Goal: Use online tool/utility: Utilize a website feature to perform a specific function

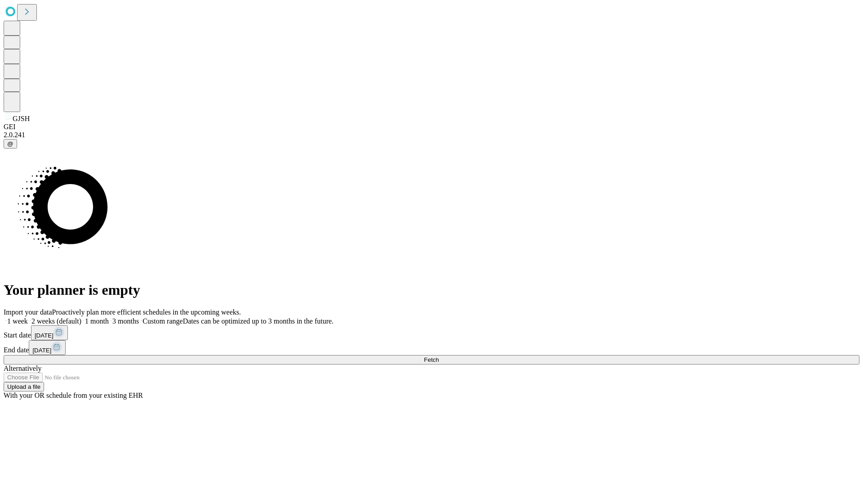
click at [109, 317] on label "1 month" at bounding box center [94, 321] width 27 height 8
click at [439, 356] on span "Fetch" at bounding box center [431, 359] width 15 height 7
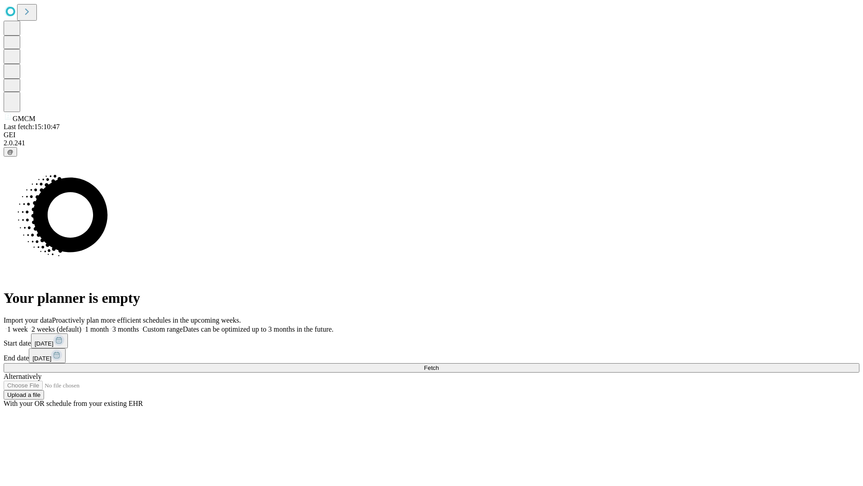
click at [109, 325] on label "1 month" at bounding box center [94, 329] width 27 height 8
click at [439, 364] on span "Fetch" at bounding box center [431, 367] width 15 height 7
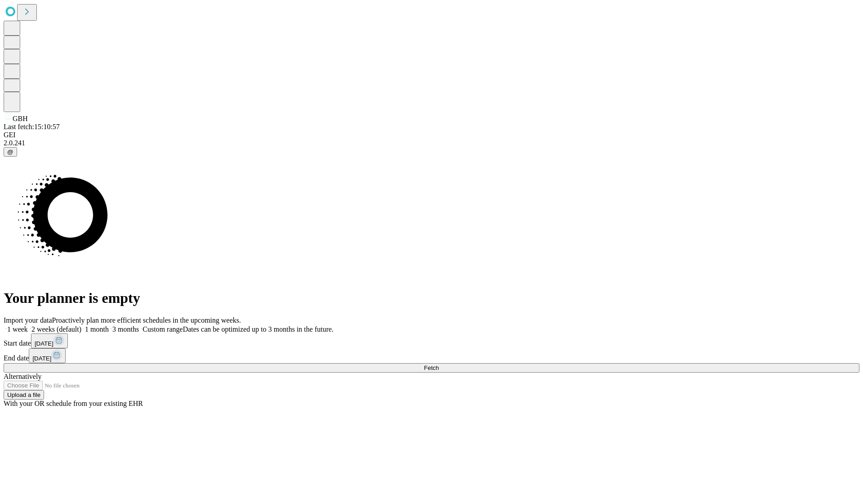
click at [109, 325] on label "1 month" at bounding box center [94, 329] width 27 height 8
click at [439, 364] on span "Fetch" at bounding box center [431, 367] width 15 height 7
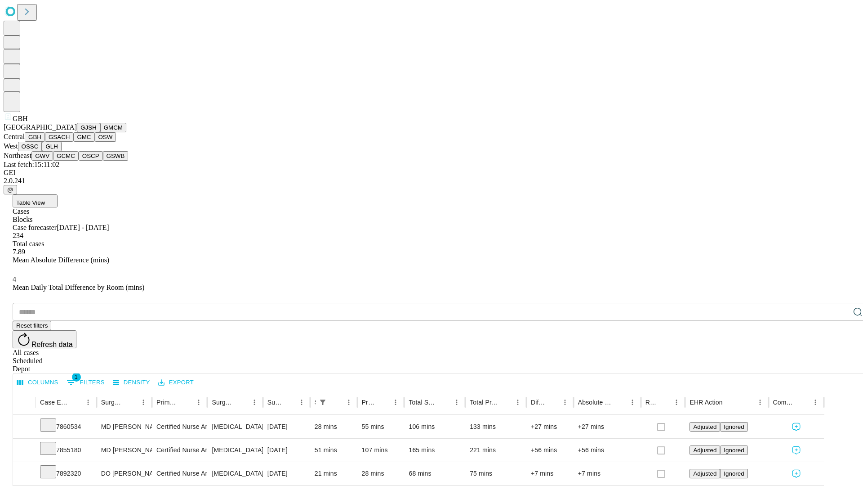
click at [70, 142] on button "GSACH" at bounding box center [59, 136] width 28 height 9
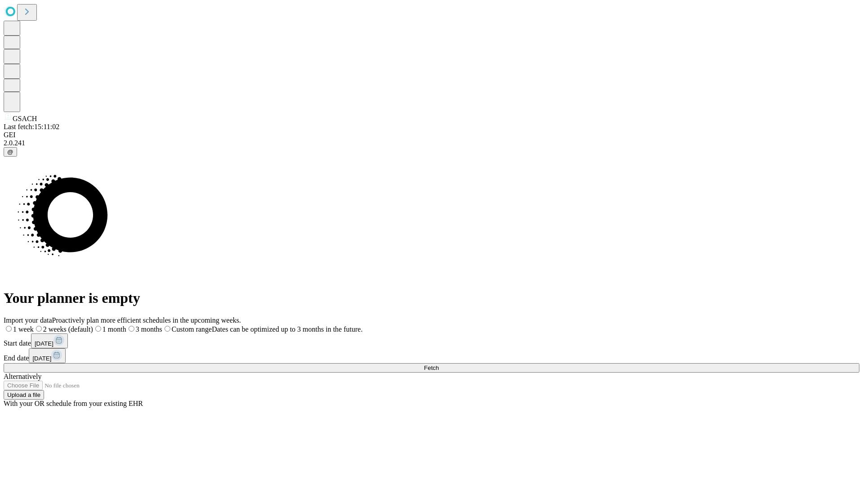
click at [126, 325] on label "1 month" at bounding box center [109, 329] width 33 height 8
click at [439, 364] on span "Fetch" at bounding box center [431, 367] width 15 height 7
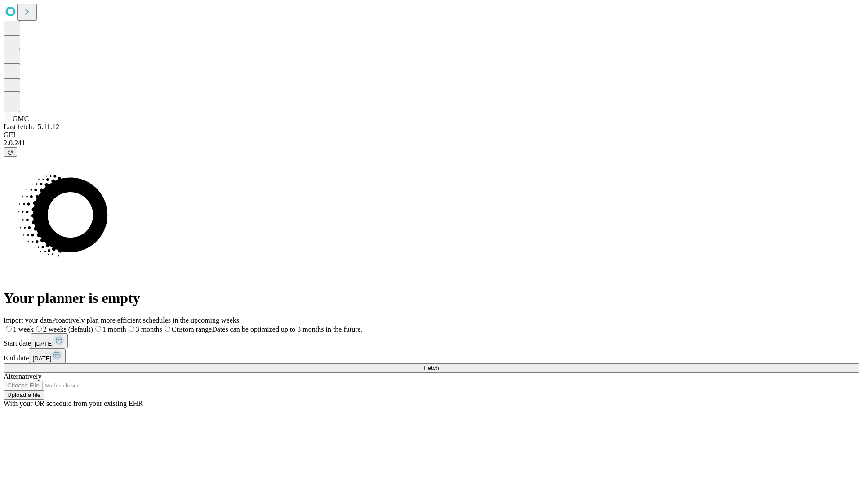
click at [126, 325] on label "1 month" at bounding box center [109, 329] width 33 height 8
click at [439, 364] on span "Fetch" at bounding box center [431, 367] width 15 height 7
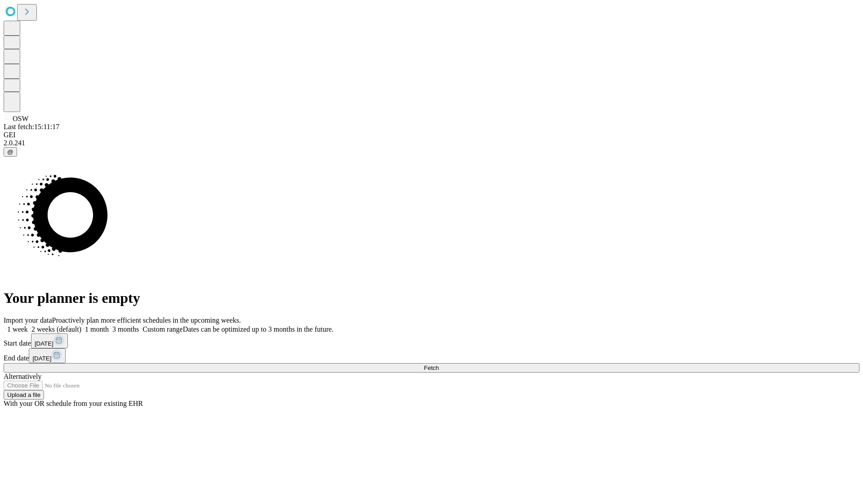
click at [109, 325] on label "1 month" at bounding box center [94, 329] width 27 height 8
click at [439, 364] on span "Fetch" at bounding box center [431, 367] width 15 height 7
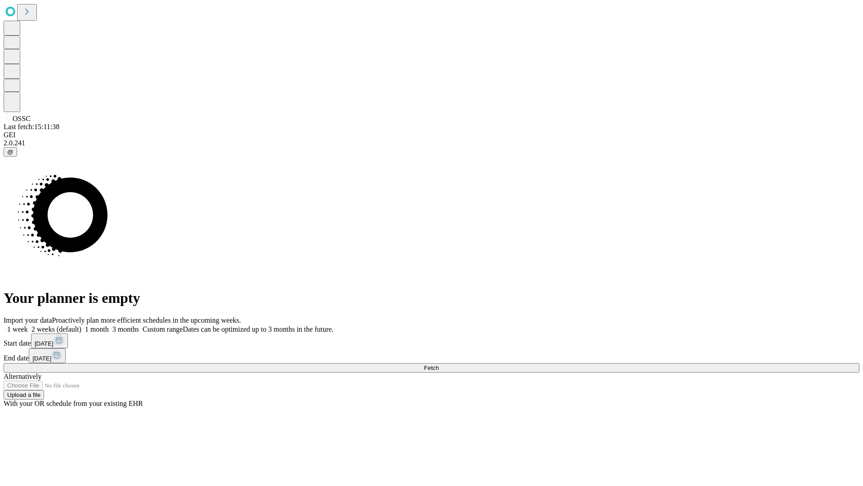
click at [109, 325] on label "1 month" at bounding box center [94, 329] width 27 height 8
click at [439, 364] on span "Fetch" at bounding box center [431, 367] width 15 height 7
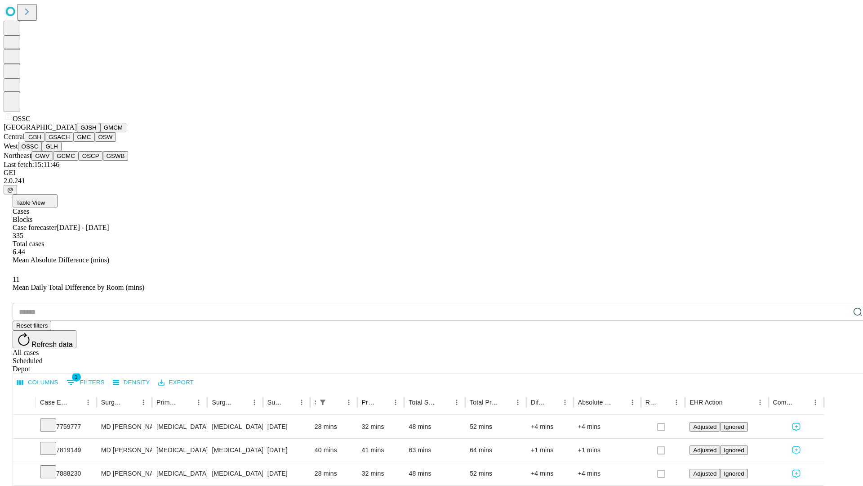
click at [61, 151] on button "GLH" at bounding box center [51, 146] width 19 height 9
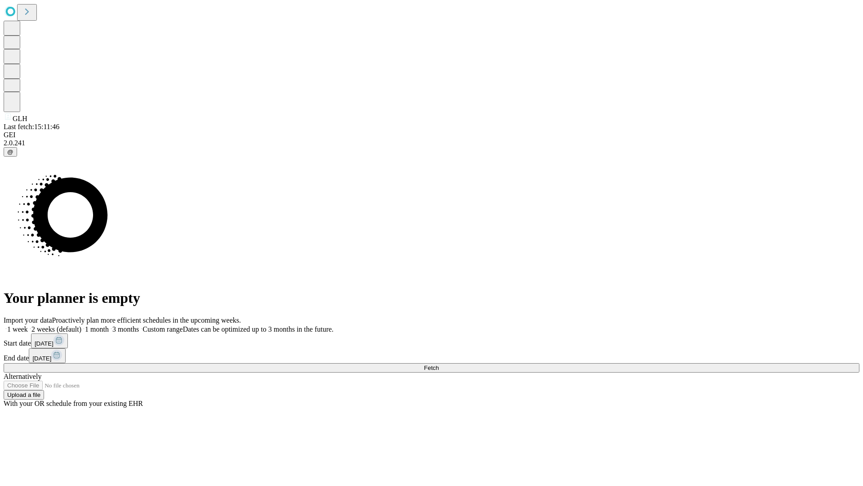
click at [109, 325] on label "1 month" at bounding box center [94, 329] width 27 height 8
click at [439, 364] on span "Fetch" at bounding box center [431, 367] width 15 height 7
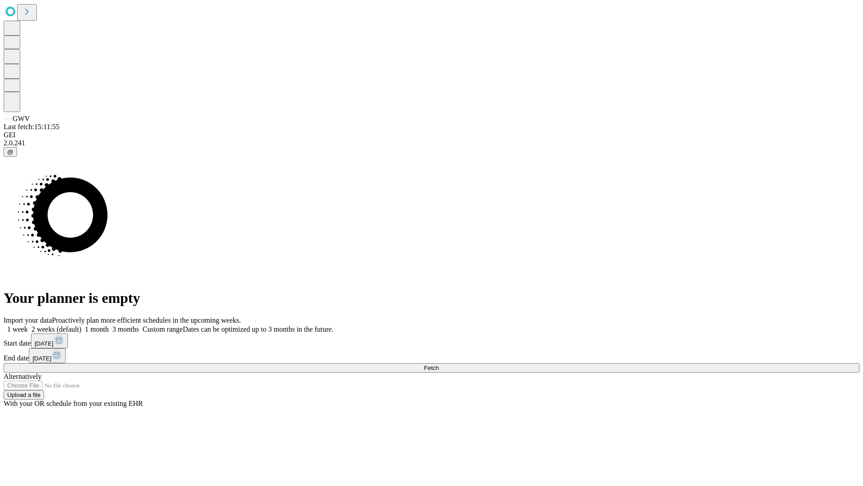
click at [109, 325] on label "1 month" at bounding box center [94, 329] width 27 height 8
click at [439, 364] on span "Fetch" at bounding box center [431, 367] width 15 height 7
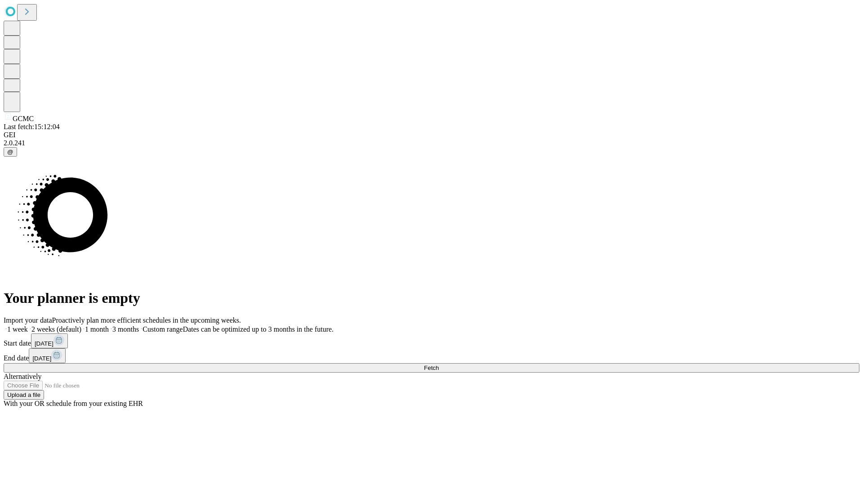
click at [109, 325] on label "1 month" at bounding box center [94, 329] width 27 height 8
click at [439, 364] on span "Fetch" at bounding box center [431, 367] width 15 height 7
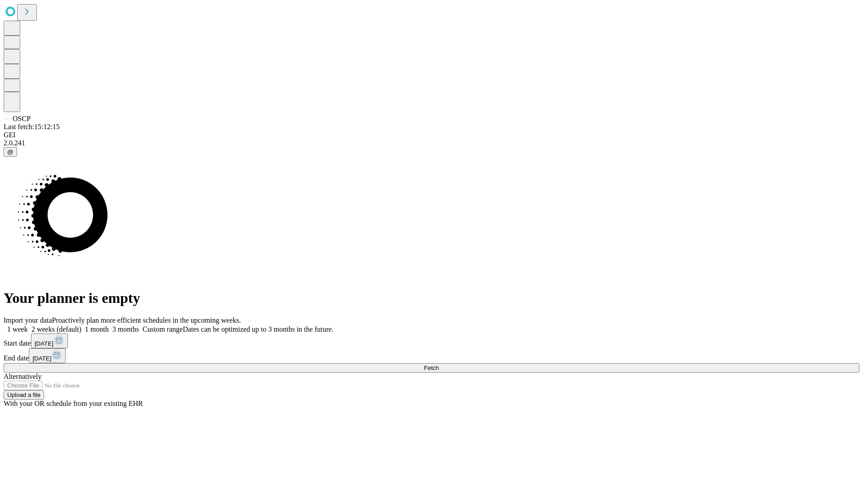
click at [109, 325] on label "1 month" at bounding box center [94, 329] width 27 height 8
click at [439, 364] on span "Fetch" at bounding box center [431, 367] width 15 height 7
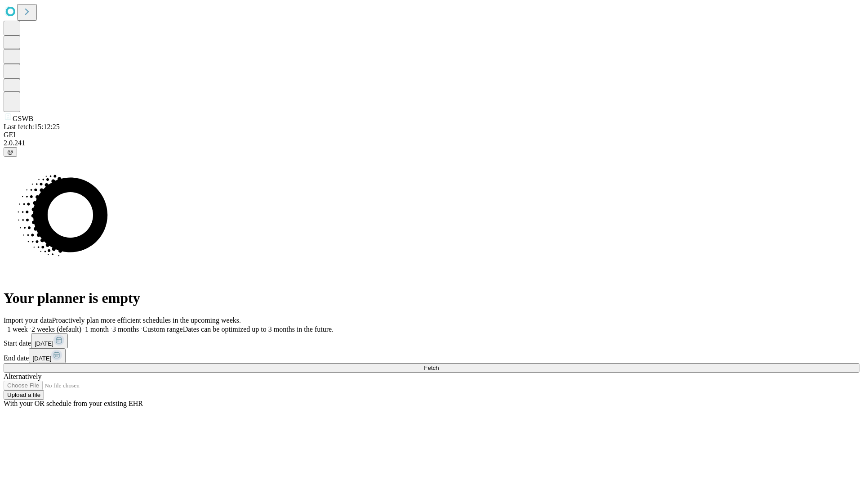
click at [109, 325] on label "1 month" at bounding box center [94, 329] width 27 height 8
click at [439, 364] on span "Fetch" at bounding box center [431, 367] width 15 height 7
